Goal: Find specific page/section: Find specific page/section

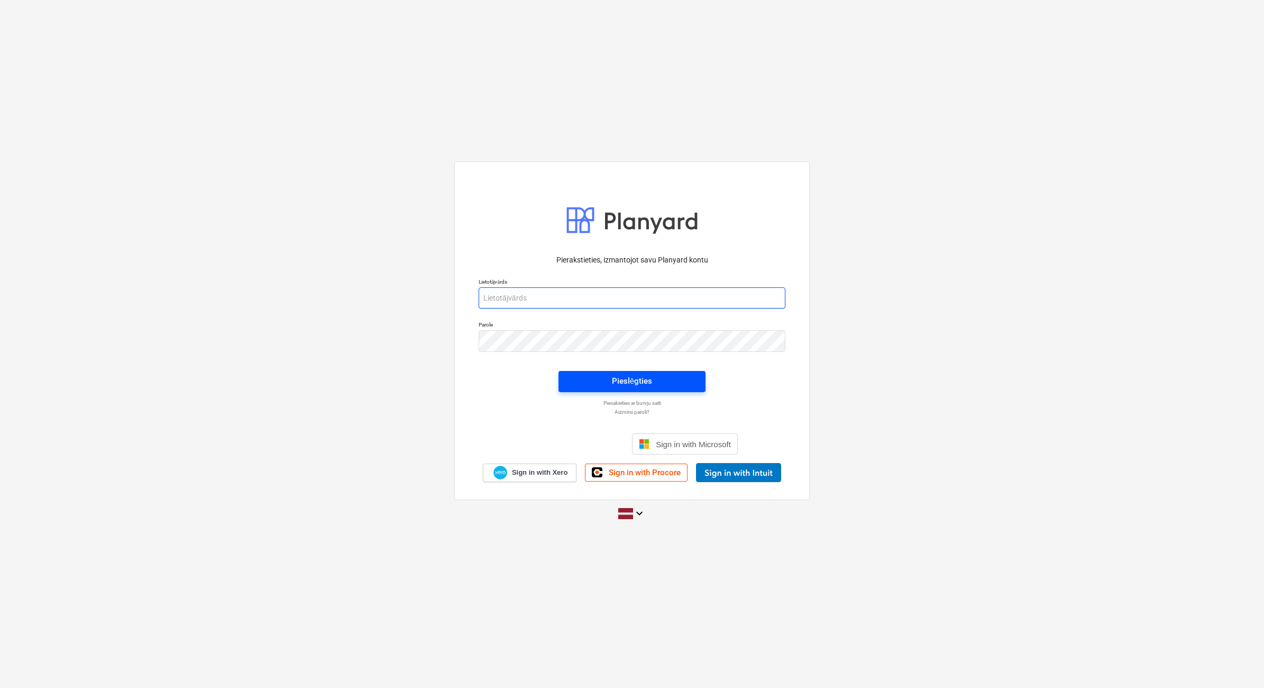
type input "[EMAIL_ADDRESS][DOMAIN_NAME]"
click at [663, 385] on span "Pieslēgties" at bounding box center [632, 381] width 122 height 14
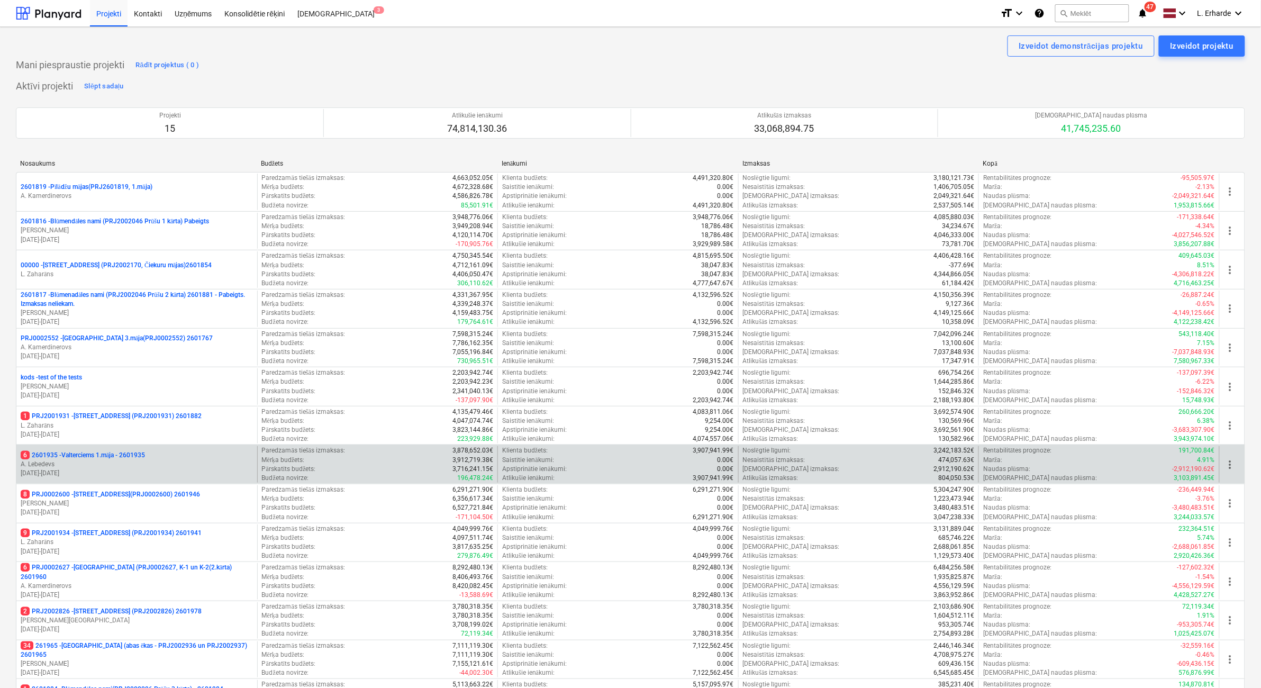
click at [106, 450] on div "6 2601935 - Valterciems 1.māja - 2601935 [PERSON_NAME] [DATE] - [DATE]" at bounding box center [136, 464] width 241 height 37
click at [106, 455] on p "6 2601935 - Valterciems 1.māja - 2601935" at bounding box center [83, 455] width 124 height 9
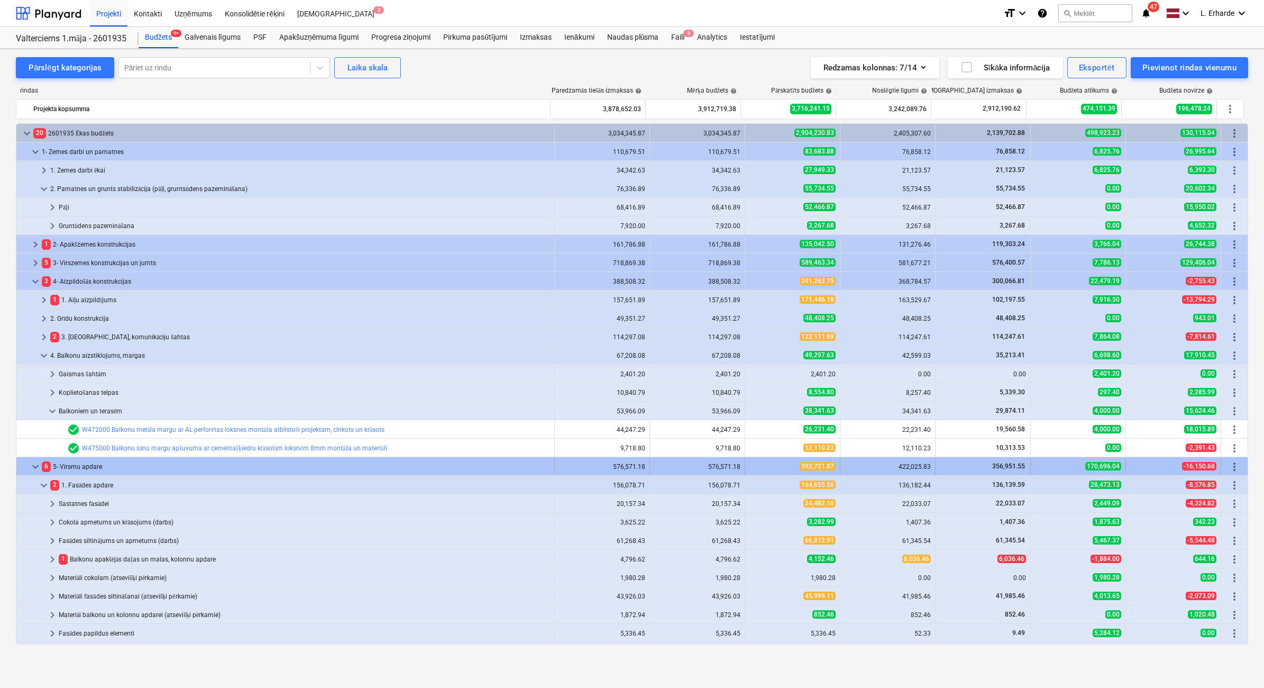
click at [34, 463] on span "keyboard_arrow_down" at bounding box center [35, 466] width 13 height 13
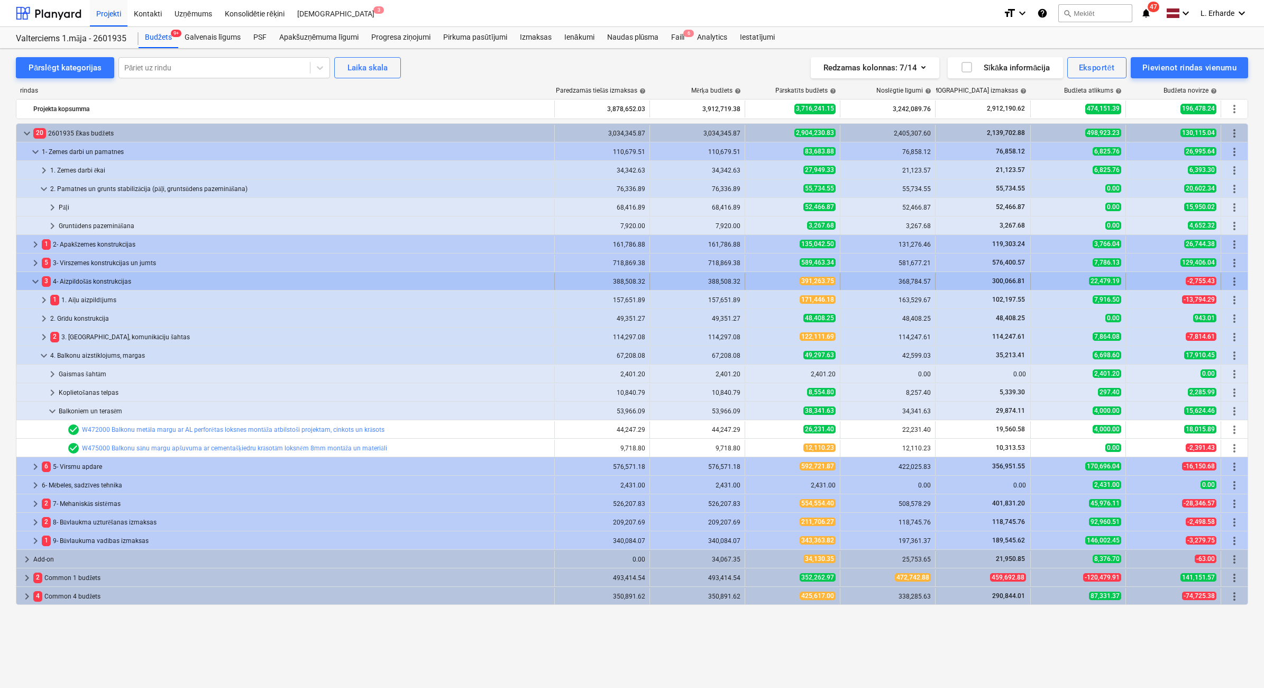
click at [35, 281] on span "keyboard_arrow_down" at bounding box center [35, 281] width 13 height 13
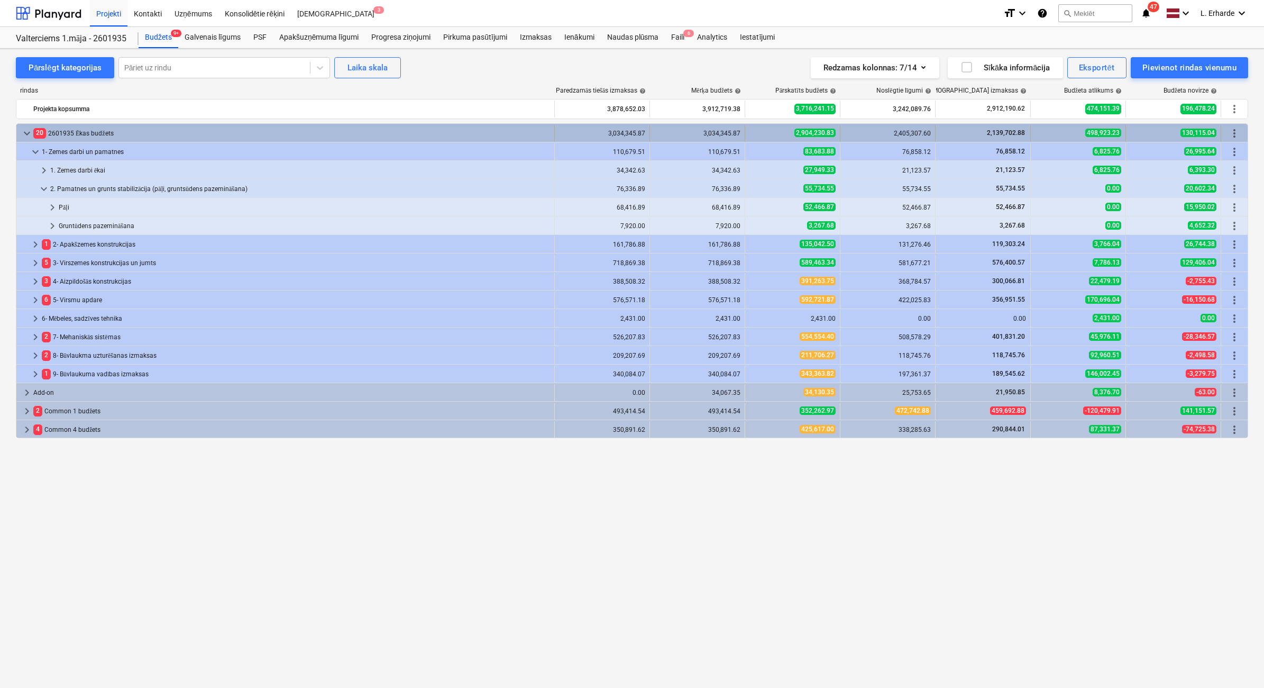
click at [28, 130] on span "keyboard_arrow_down" at bounding box center [27, 133] width 13 height 13
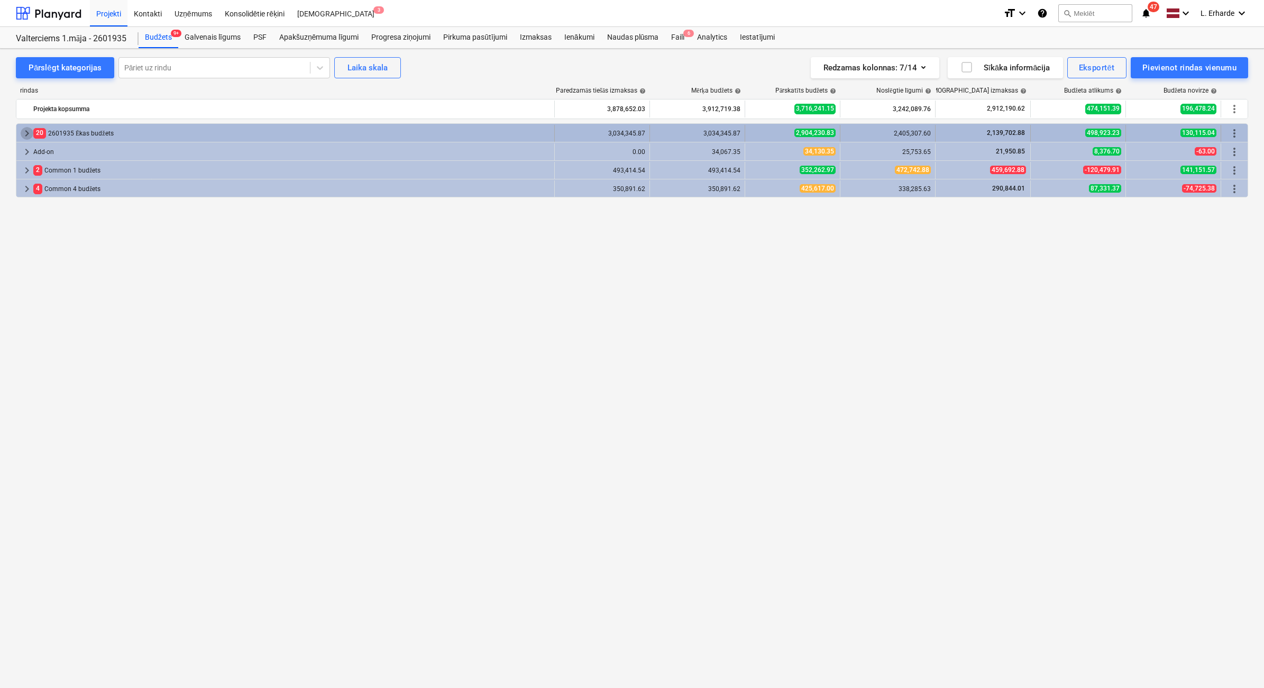
click at [25, 130] on span "keyboard_arrow_right" at bounding box center [27, 133] width 13 height 13
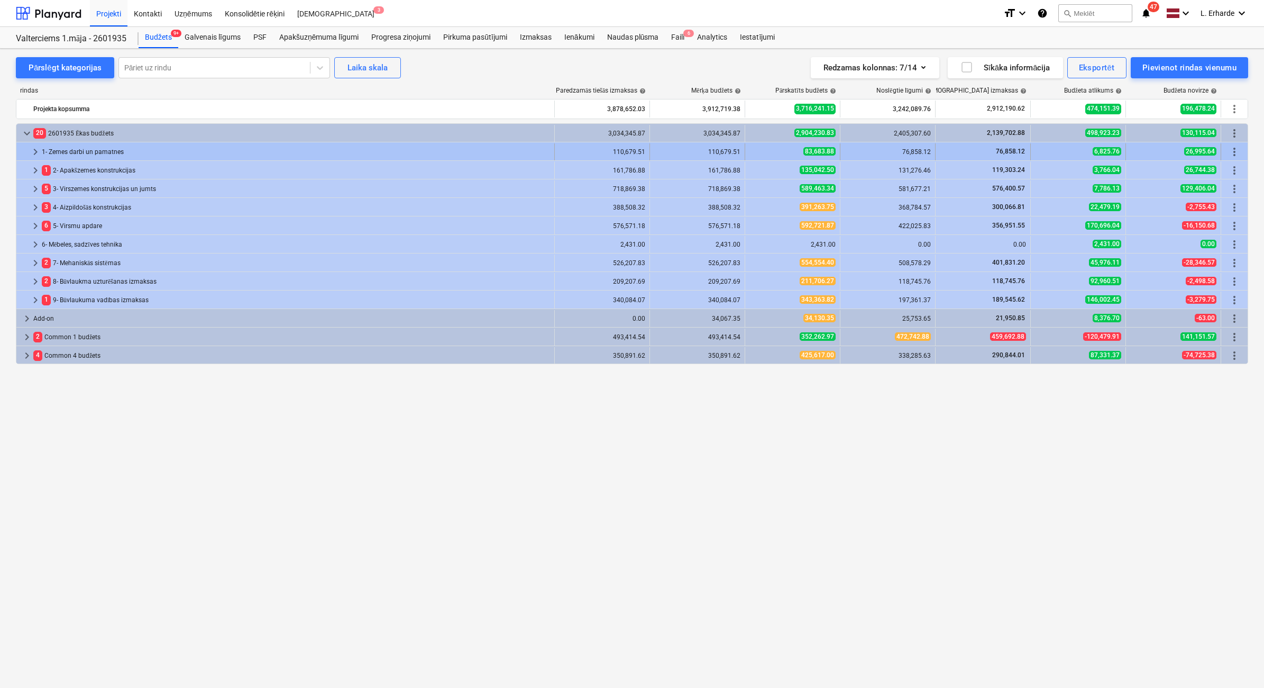
click at [35, 151] on span "keyboard_arrow_right" at bounding box center [35, 151] width 13 height 13
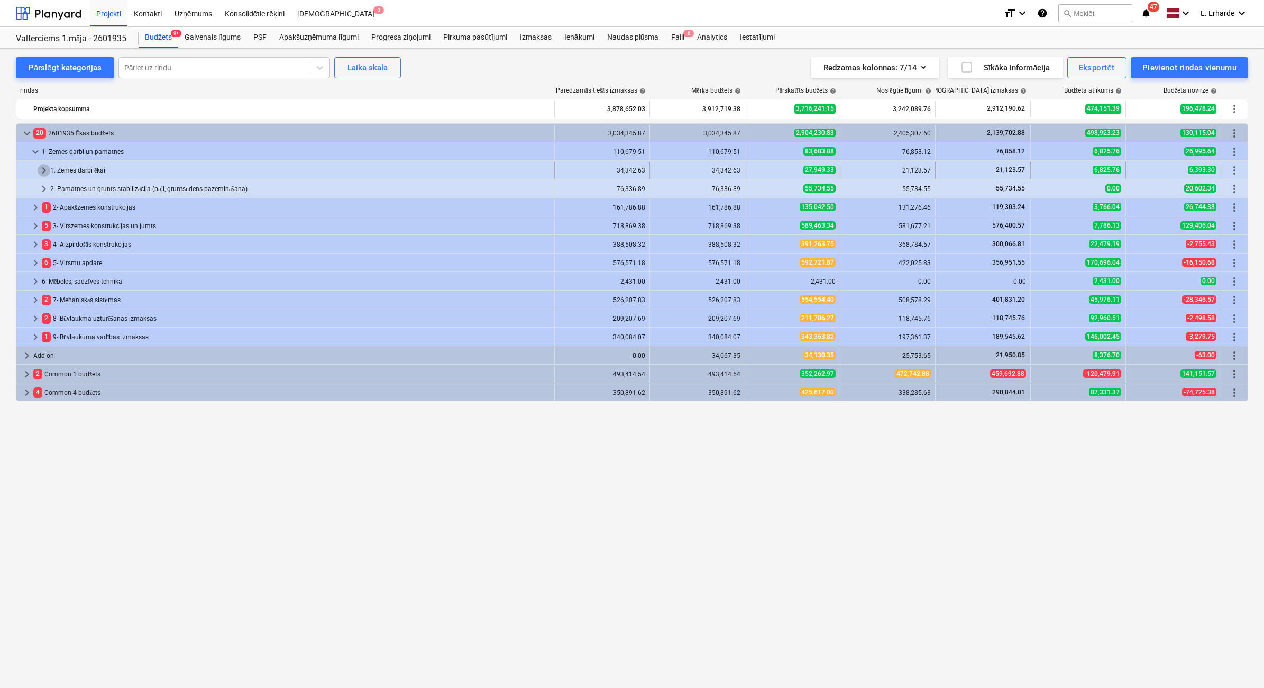
click at [43, 168] on span "keyboard_arrow_right" at bounding box center [44, 170] width 13 height 13
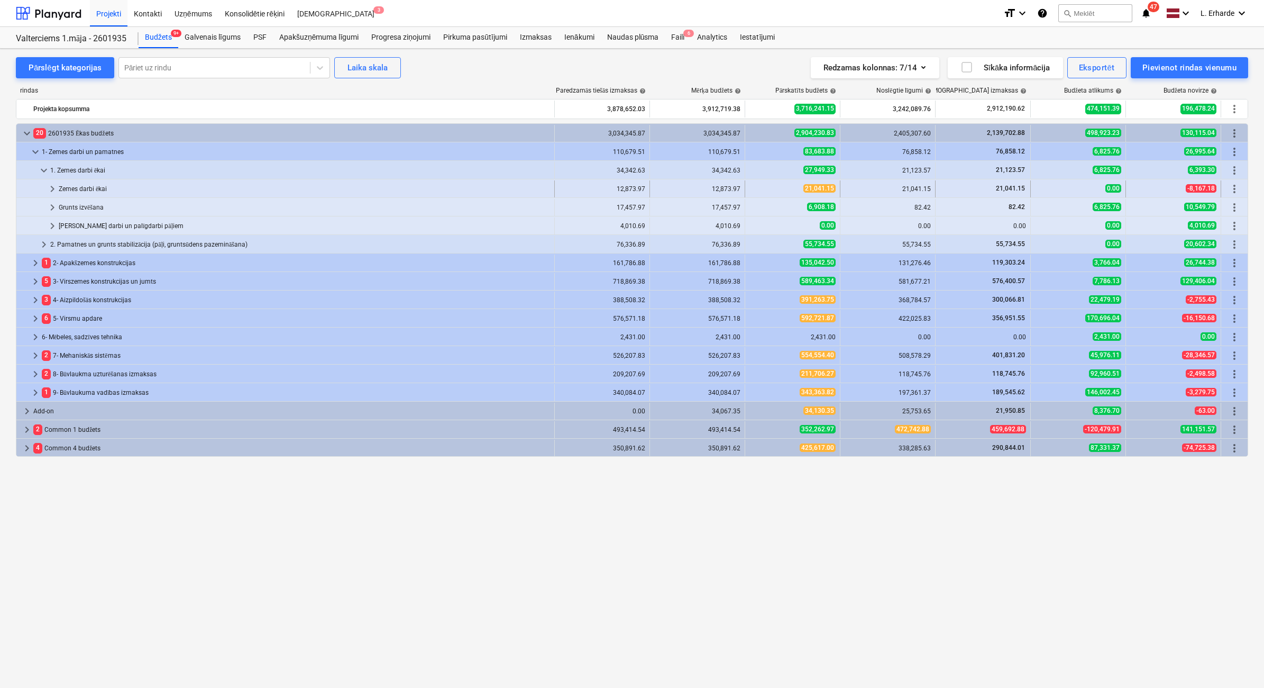
click at [52, 189] on span "keyboard_arrow_right" at bounding box center [52, 189] width 13 height 13
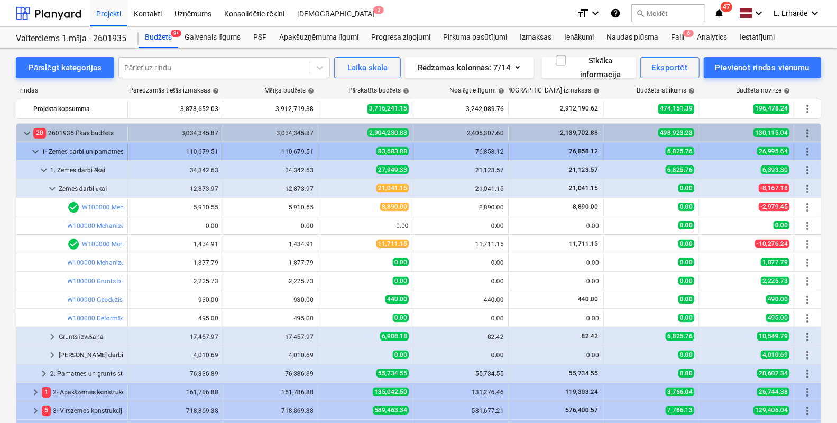
click at [30, 150] on span "keyboard_arrow_down" at bounding box center [35, 151] width 13 height 13
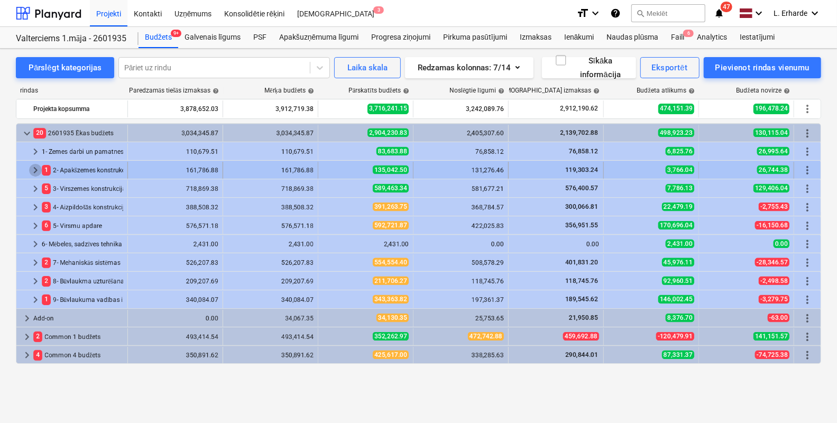
click at [34, 167] on span "keyboard_arrow_right" at bounding box center [35, 170] width 13 height 13
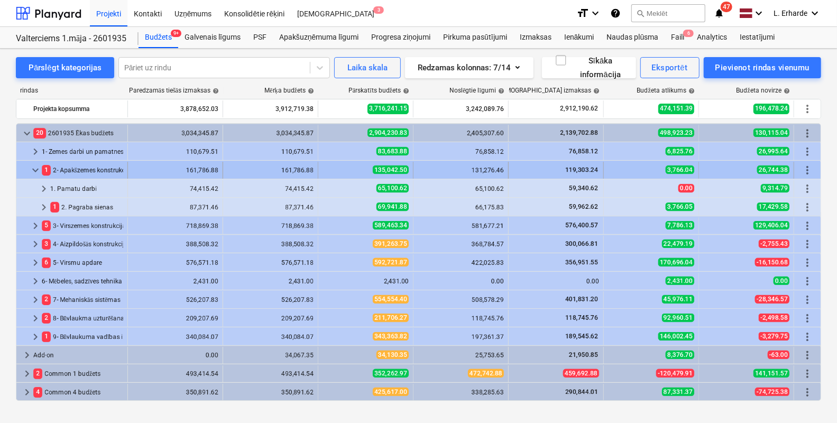
click at [68, 171] on div "1 2- Apakšzemes konstrukcijas" at bounding box center [82, 170] width 81 height 17
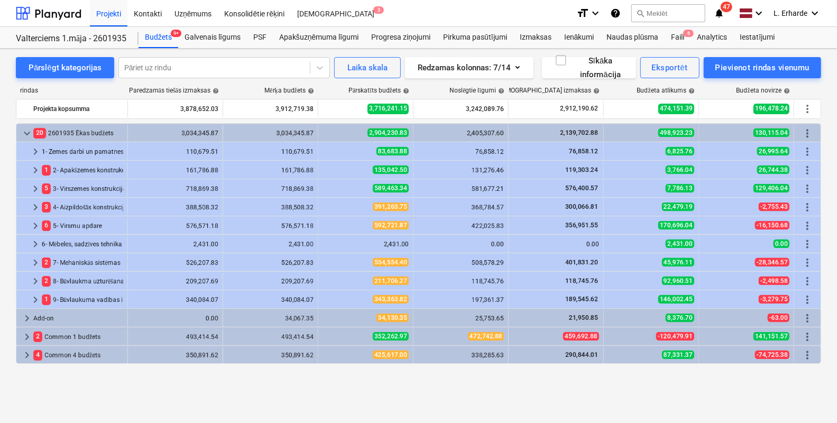
click at [68, 171] on div "1 2- Apakšzemes konstrukcijas" at bounding box center [82, 170] width 81 height 17
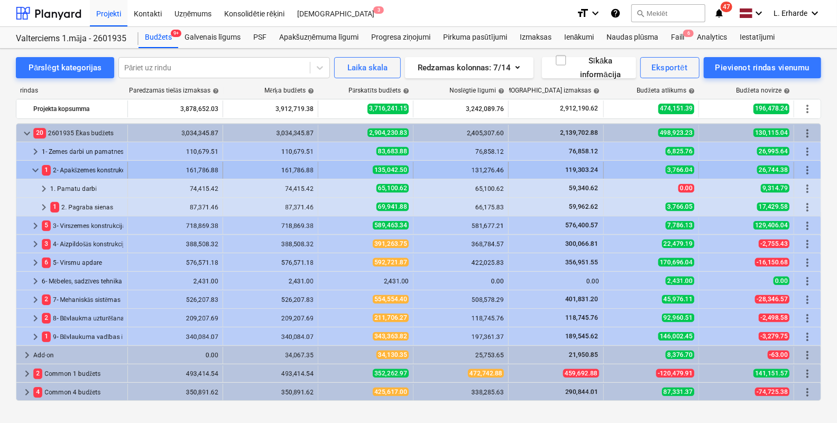
click at [126, 170] on div "keyboard_arrow_down 1 2- Apakšzemes konstrukcijas" at bounding box center [72, 170] width 112 height 17
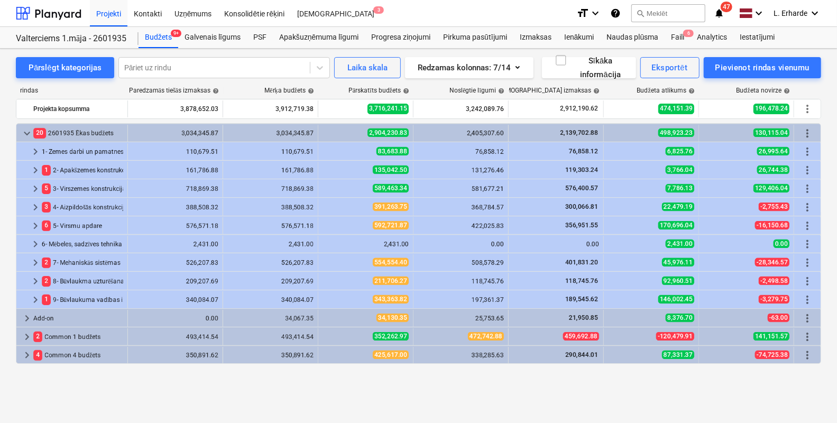
click at [126, 170] on div "keyboard_arrow_right 1 2- Apakšzemes konstrukcijas" at bounding box center [72, 170] width 112 height 17
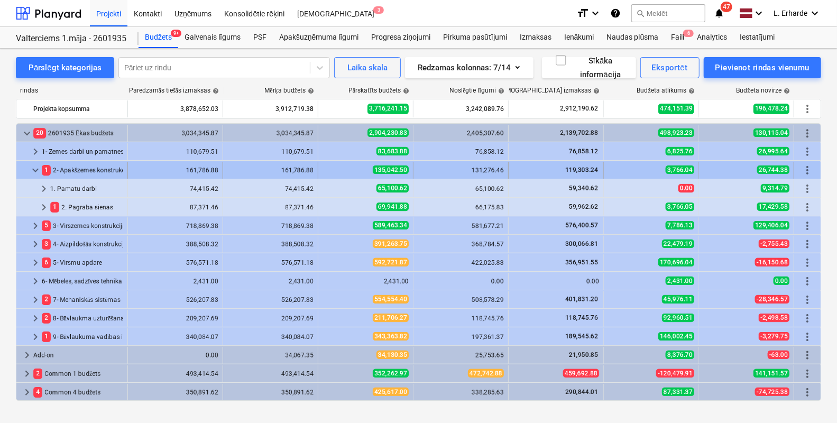
click at [78, 167] on div "1 2- Apakšzemes konstrukcijas" at bounding box center [82, 170] width 81 height 17
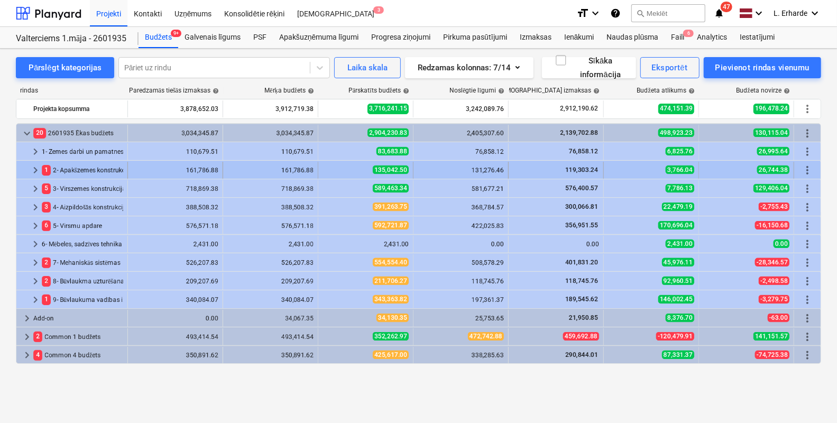
click at [85, 169] on div "1 2- Apakšzemes konstrukcijas" at bounding box center [82, 170] width 81 height 17
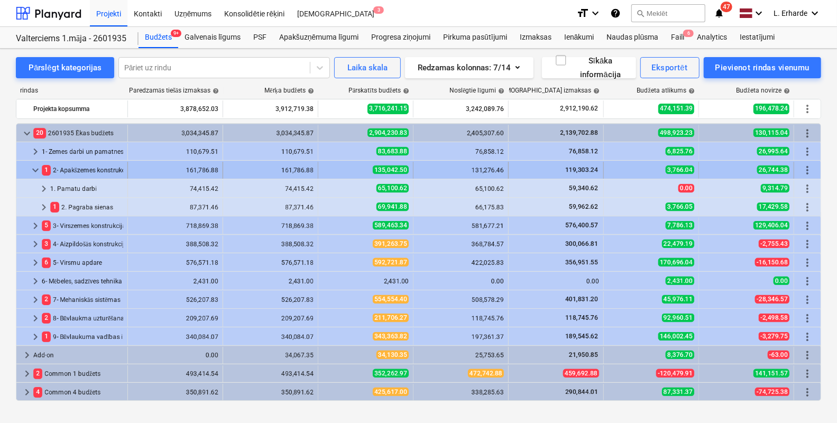
drag, startPoint x: 105, startPoint y: 169, endPoint x: 57, endPoint y: 176, distance: 48.1
click at [57, 176] on div "1 2- Apakšzemes konstrukcijas" at bounding box center [82, 170] width 81 height 17
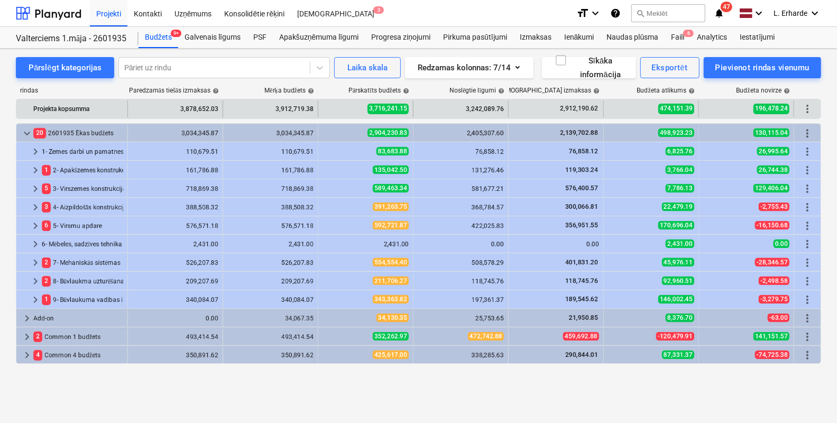
click at [126, 106] on div "Projekta kopsumma" at bounding box center [72, 109] width 112 height 17
drag, startPoint x: 129, startPoint y: 108, endPoint x: 137, endPoint y: 110, distance: 8.5
click at [137, 110] on div "3,878,652.03" at bounding box center [175, 109] width 95 height 17
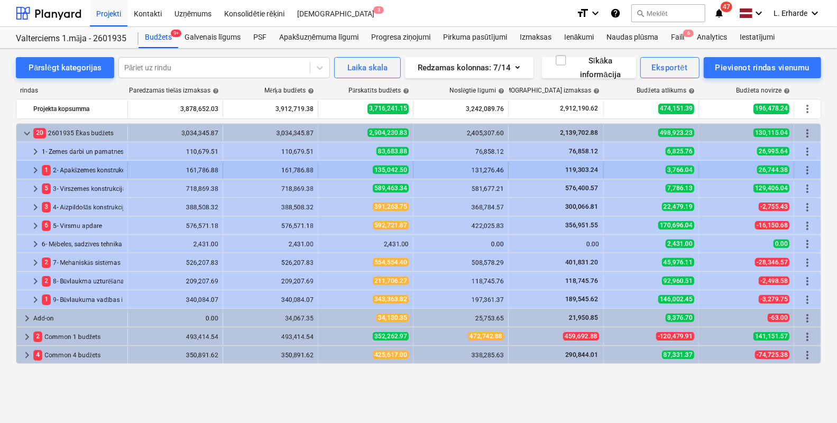
click at [35, 169] on span "keyboard_arrow_right" at bounding box center [35, 170] width 13 height 13
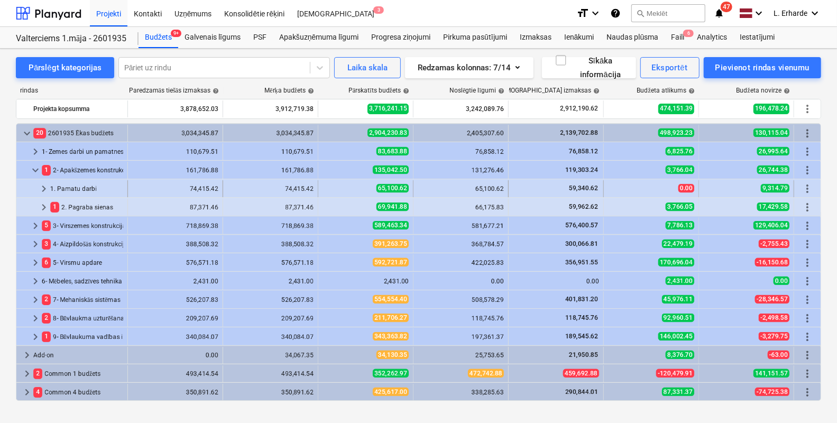
click at [46, 190] on span "keyboard_arrow_right" at bounding box center [44, 189] width 13 height 13
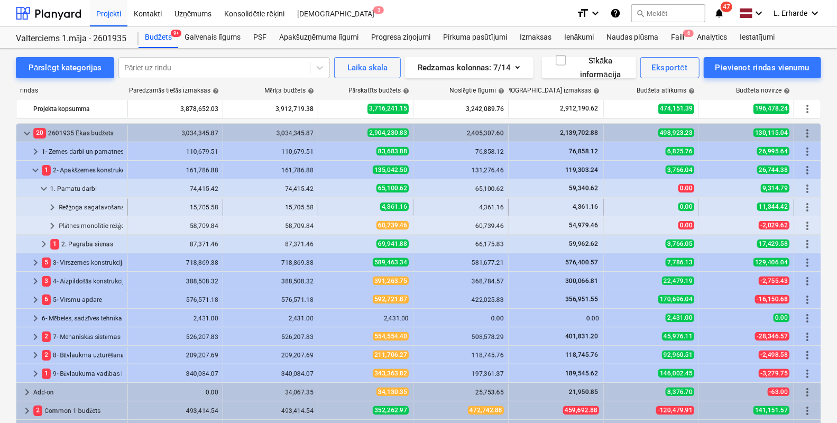
click at [54, 208] on span "keyboard_arrow_right" at bounding box center [52, 207] width 13 height 13
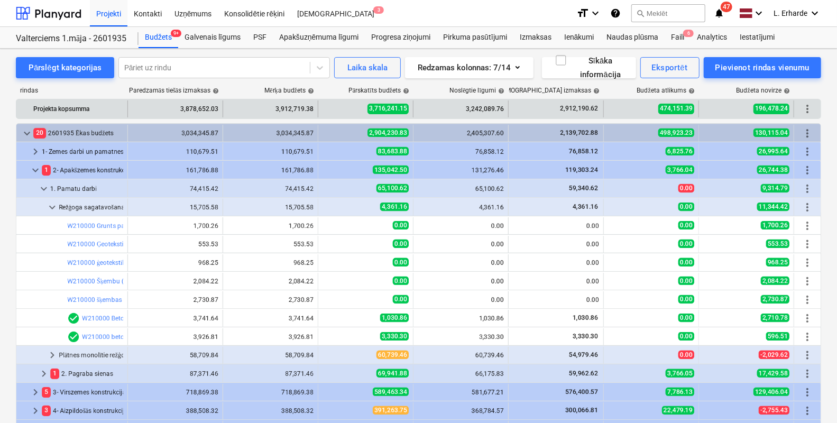
click at [128, 111] on div "3,878,652.03" at bounding box center [175, 109] width 95 height 17
